Goal: Check status: Check status

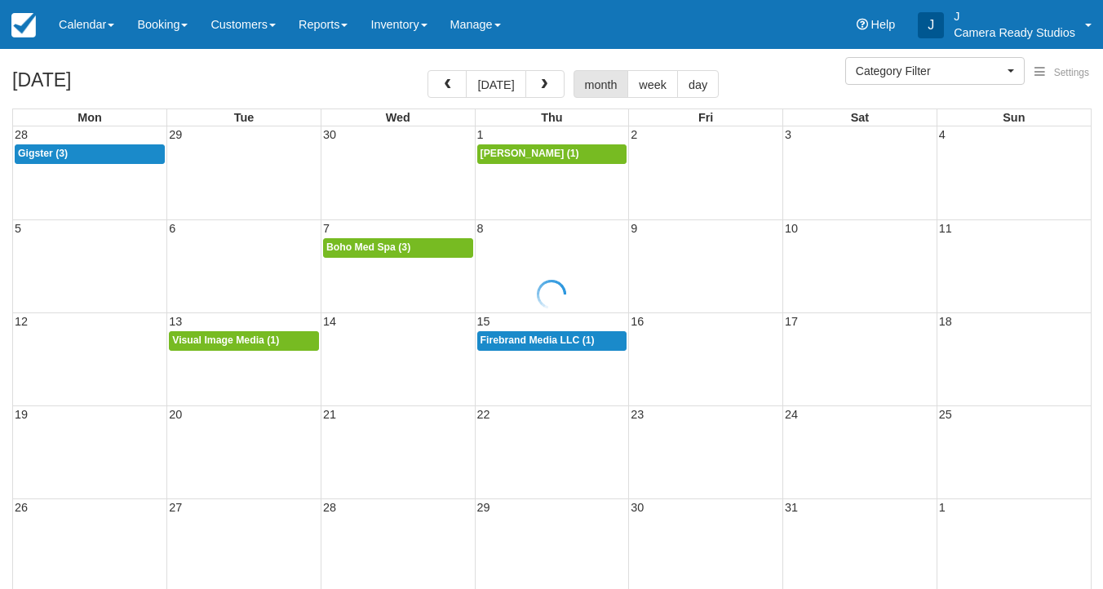
select select
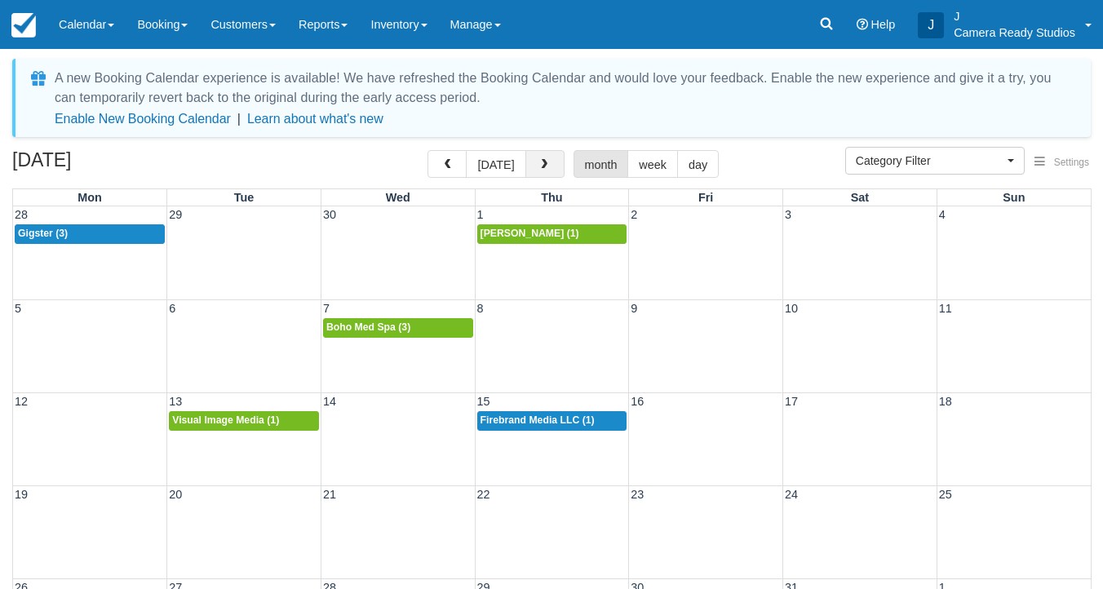
click at [539, 161] on span "button" at bounding box center [543, 164] width 11 height 11
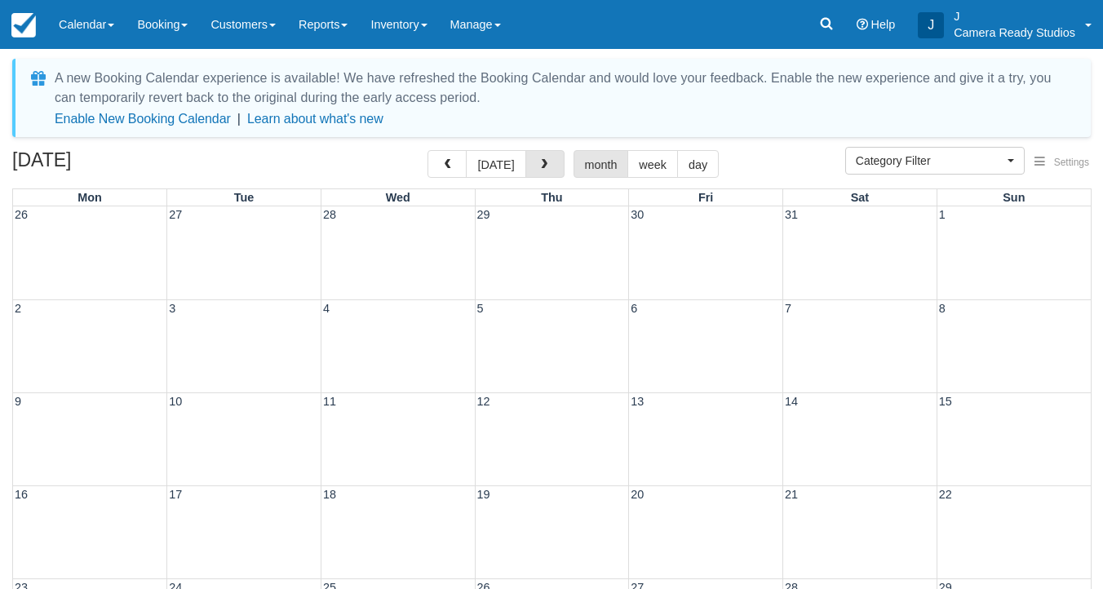
click at [539, 161] on span "button" at bounding box center [543, 164] width 11 height 11
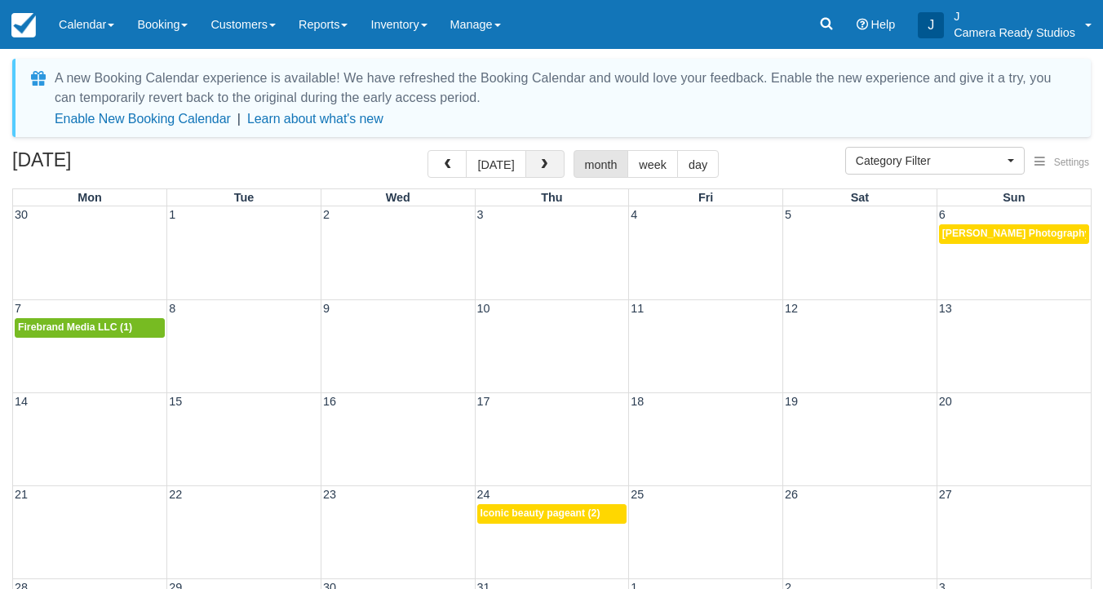
click at [543, 163] on span "button" at bounding box center [543, 164] width 11 height 11
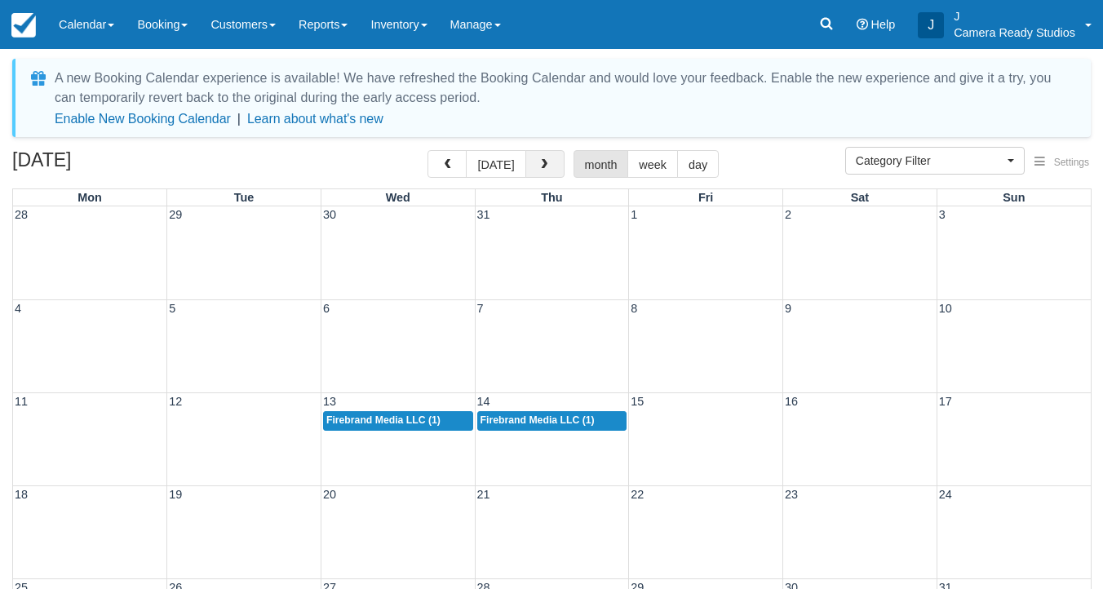
click at [543, 163] on span "button" at bounding box center [543, 164] width 11 height 11
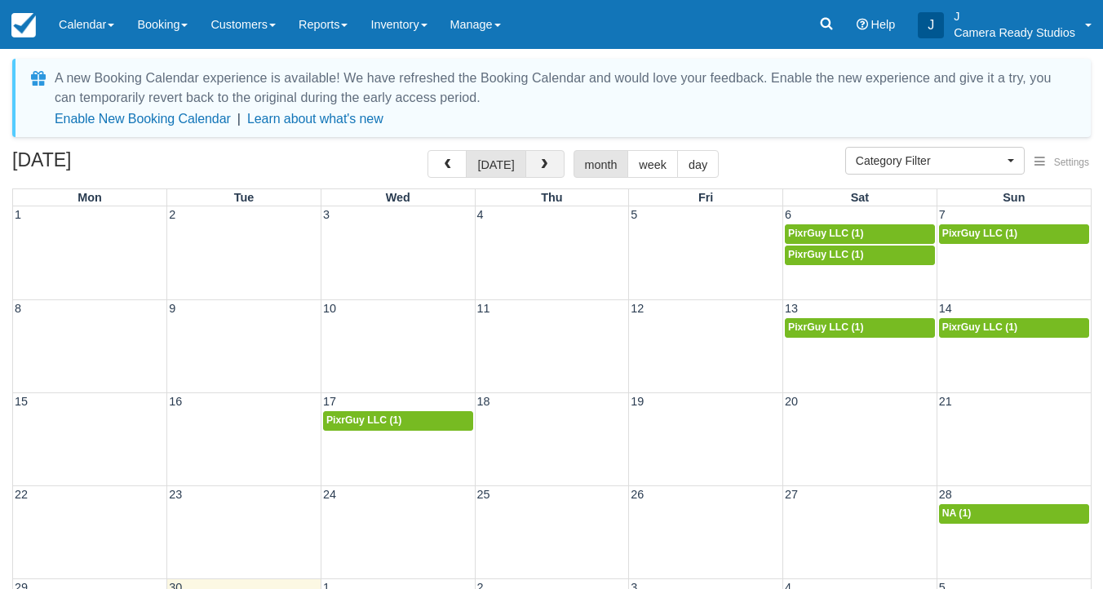
click at [543, 163] on span "button" at bounding box center [543, 164] width 11 height 11
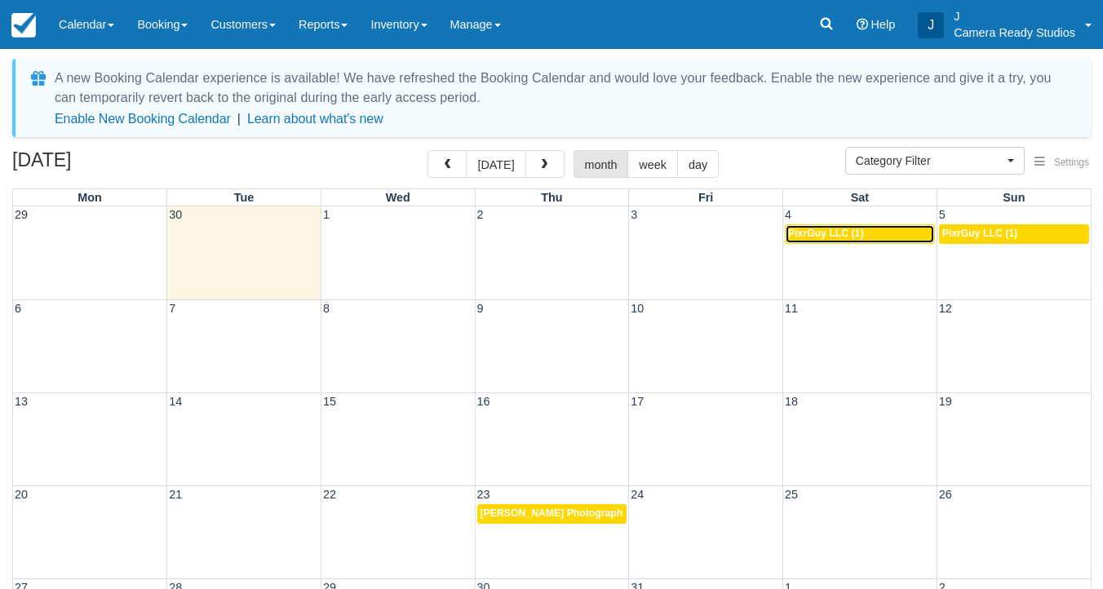
click at [883, 241] on link "10a PixrGuy LLC (1)" at bounding box center [860, 234] width 150 height 20
select select
click at [795, 238] on span "PixrGuy LLC (1)" at bounding box center [825, 233] width 75 height 11
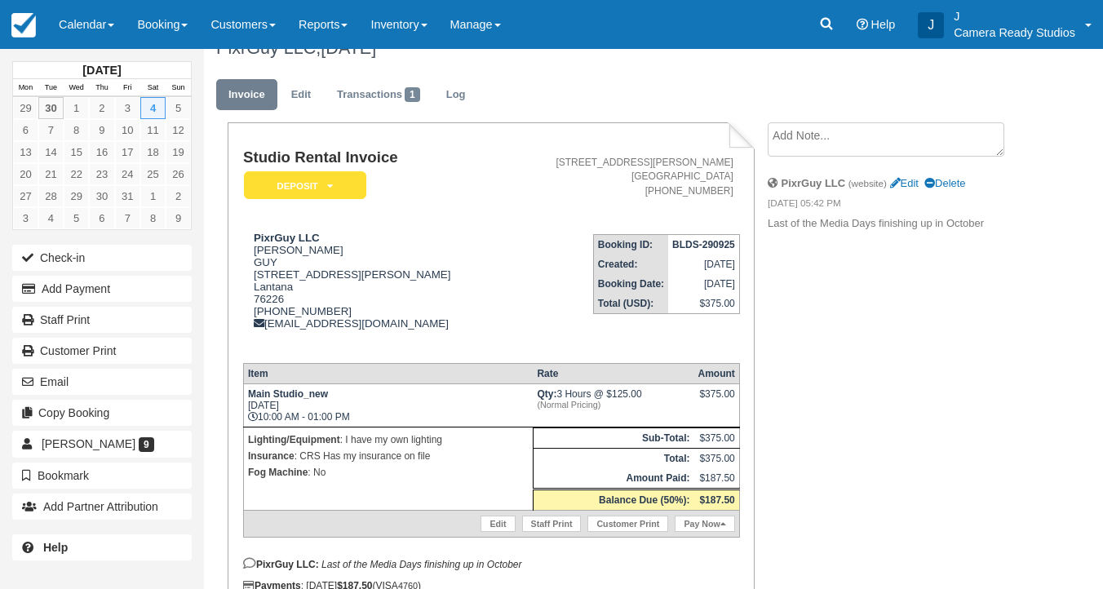
scroll to position [21, 0]
